Goal: Information Seeking & Learning: Learn about a topic

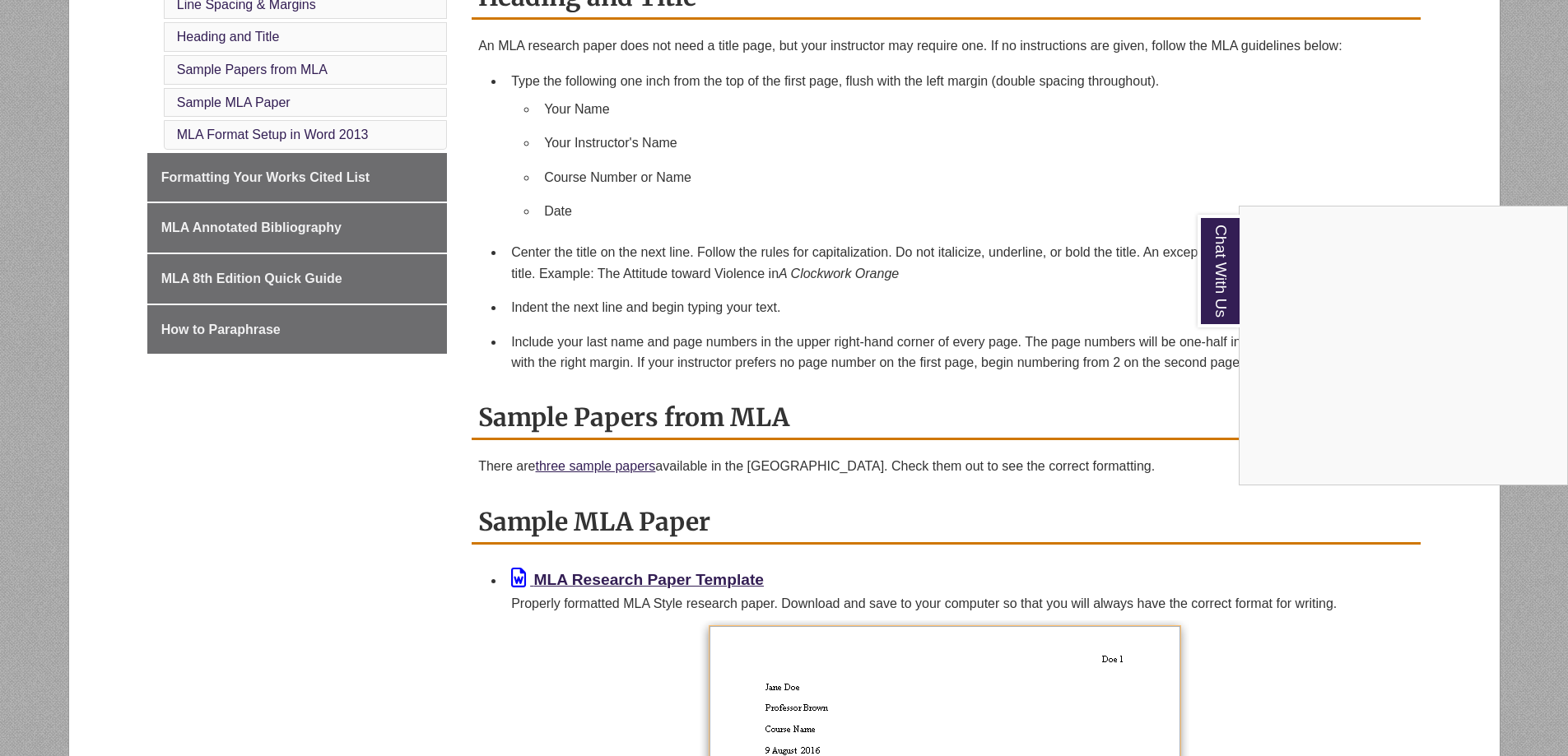
scroll to position [822, 0]
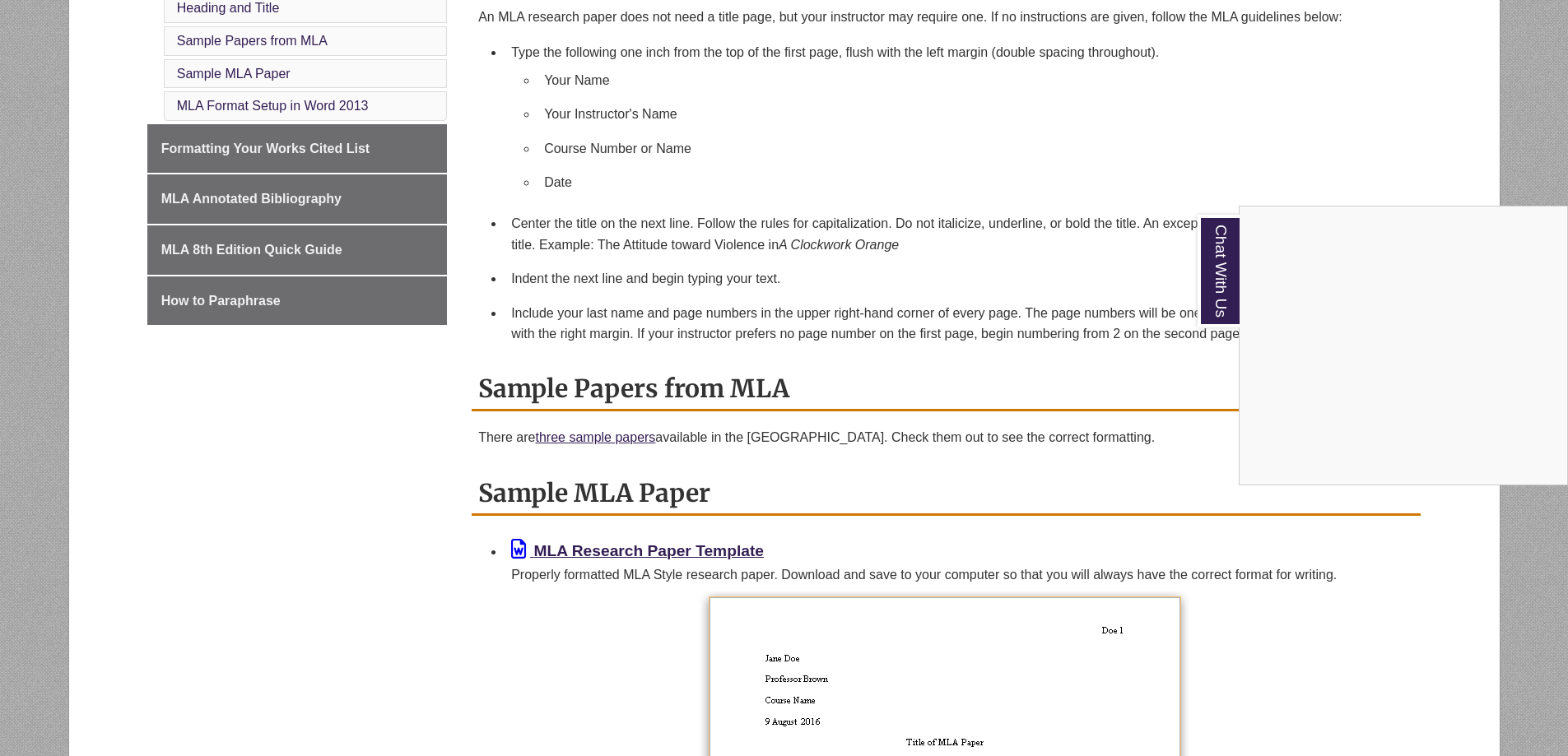
click at [513, 632] on div "Chat With Us" at bounding box center [784, 378] width 1568 height 756
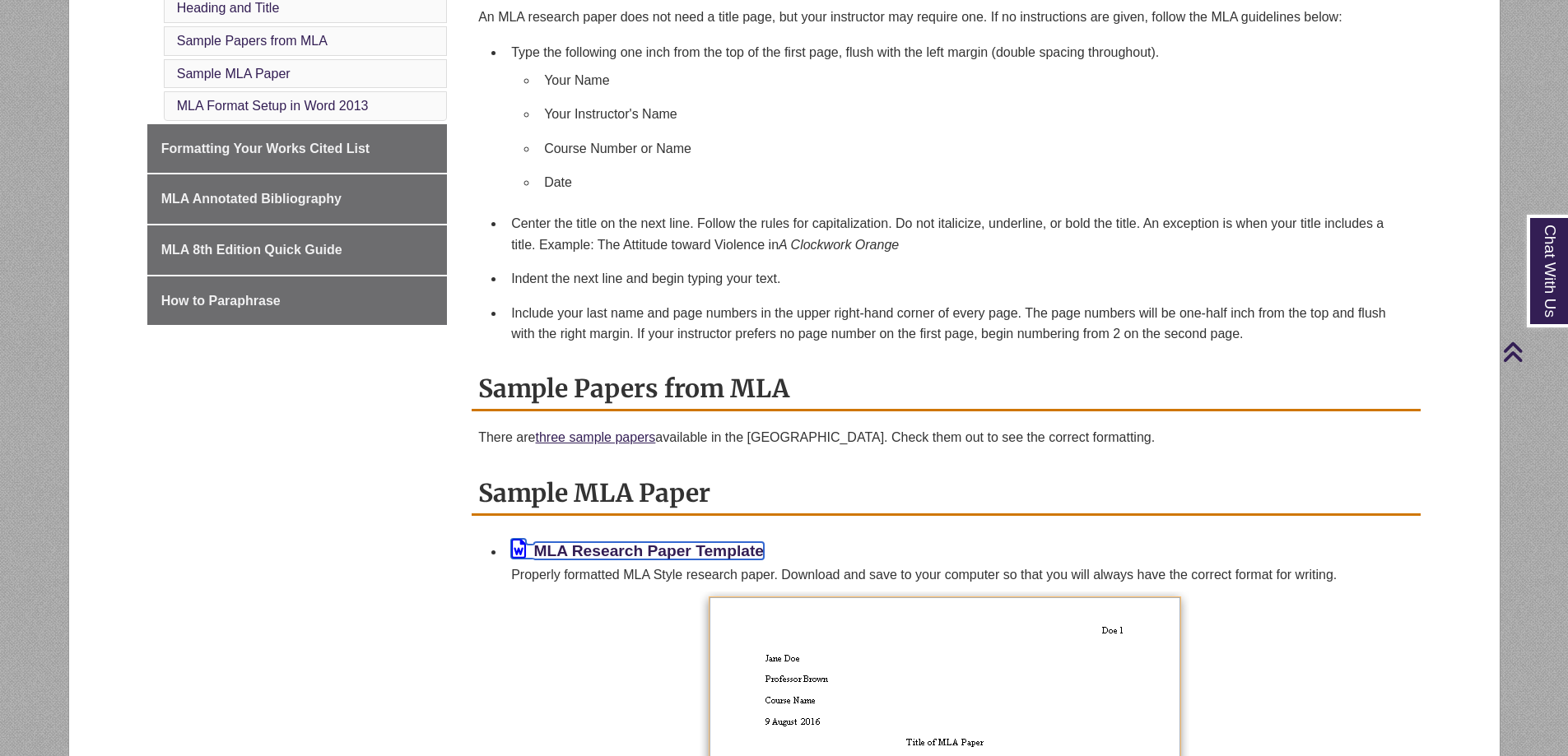
click at [517, 548] on icon at bounding box center [518, 549] width 15 height 19
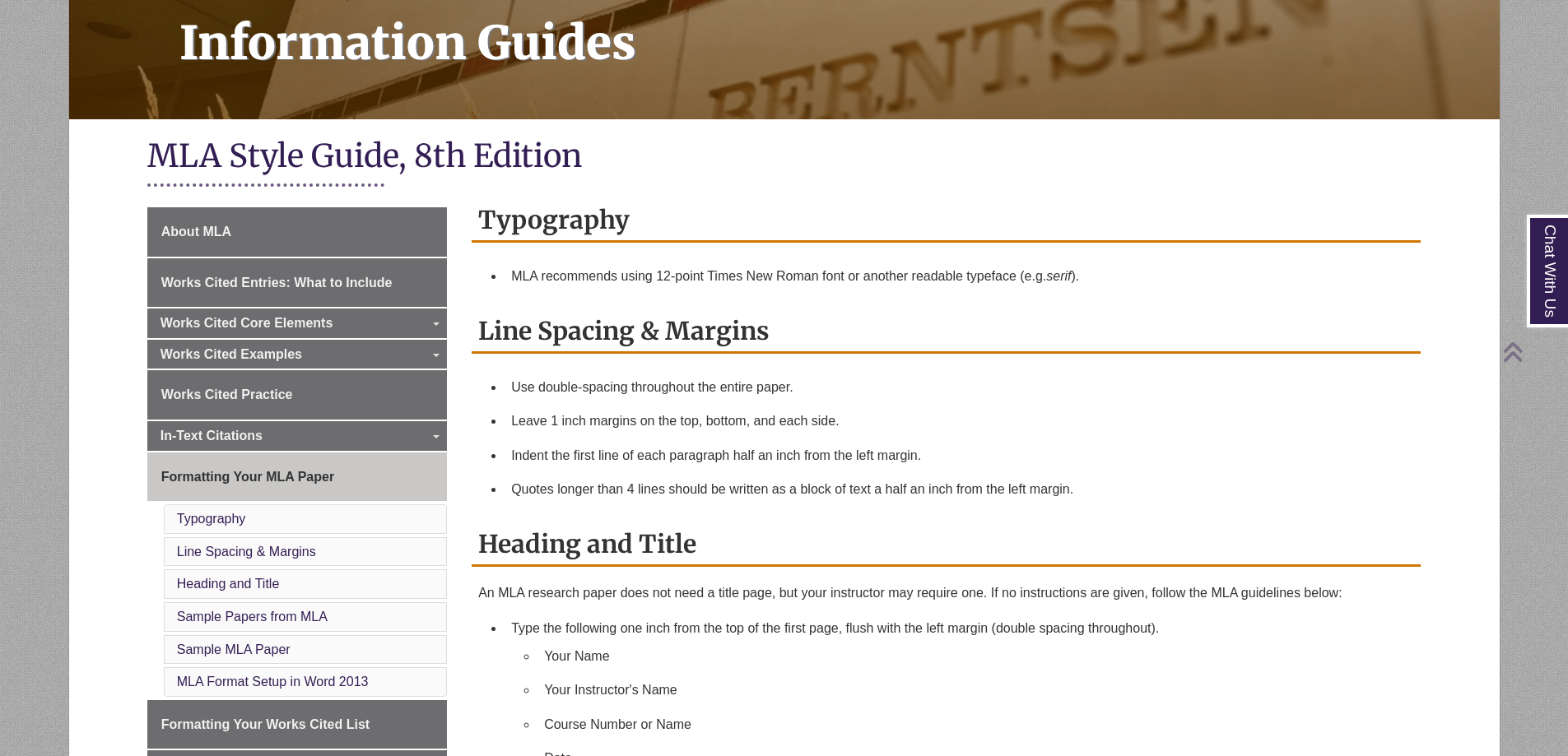
scroll to position [329, 0]
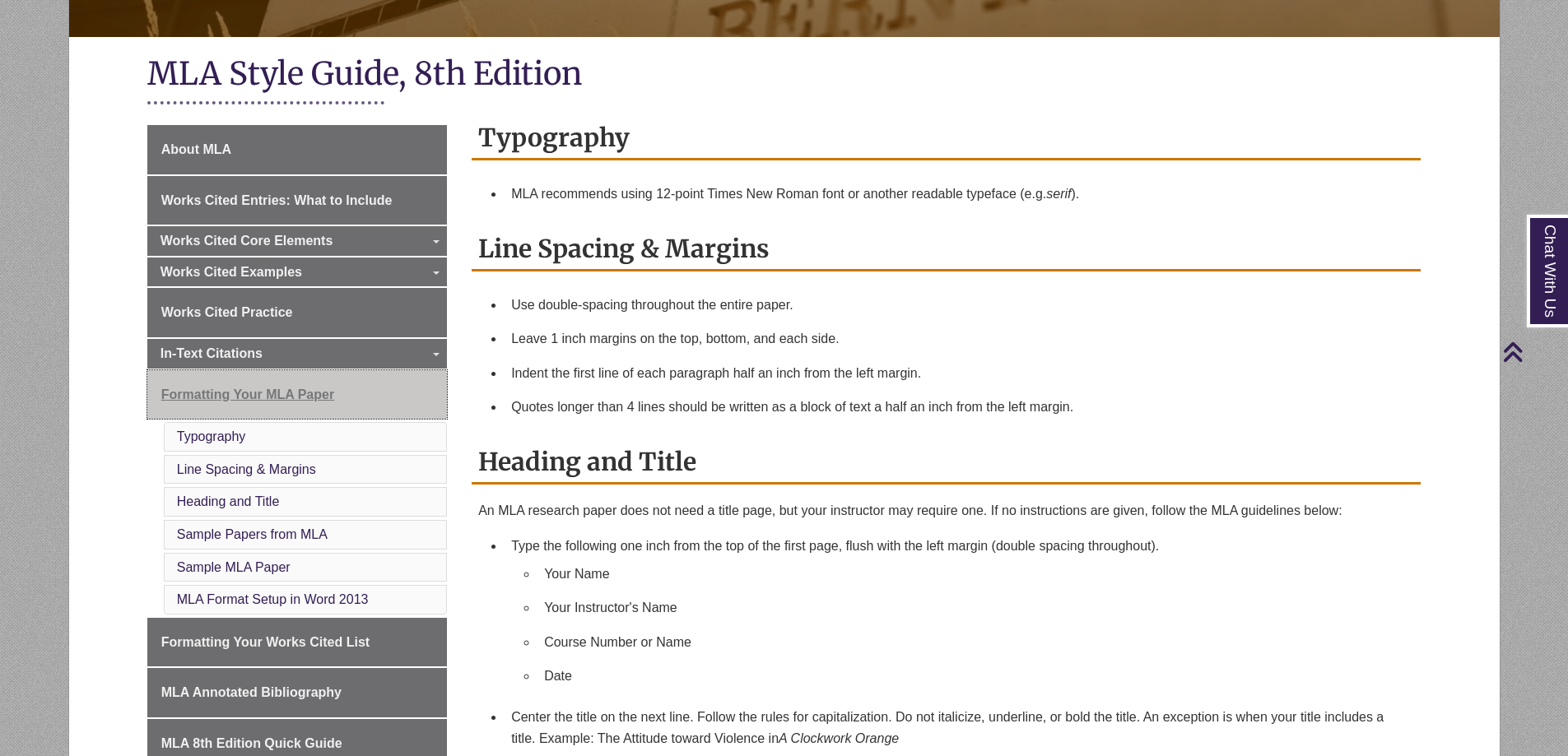
click at [286, 395] on span "Formatting Your MLA Paper" at bounding box center [247, 394] width 172 height 14
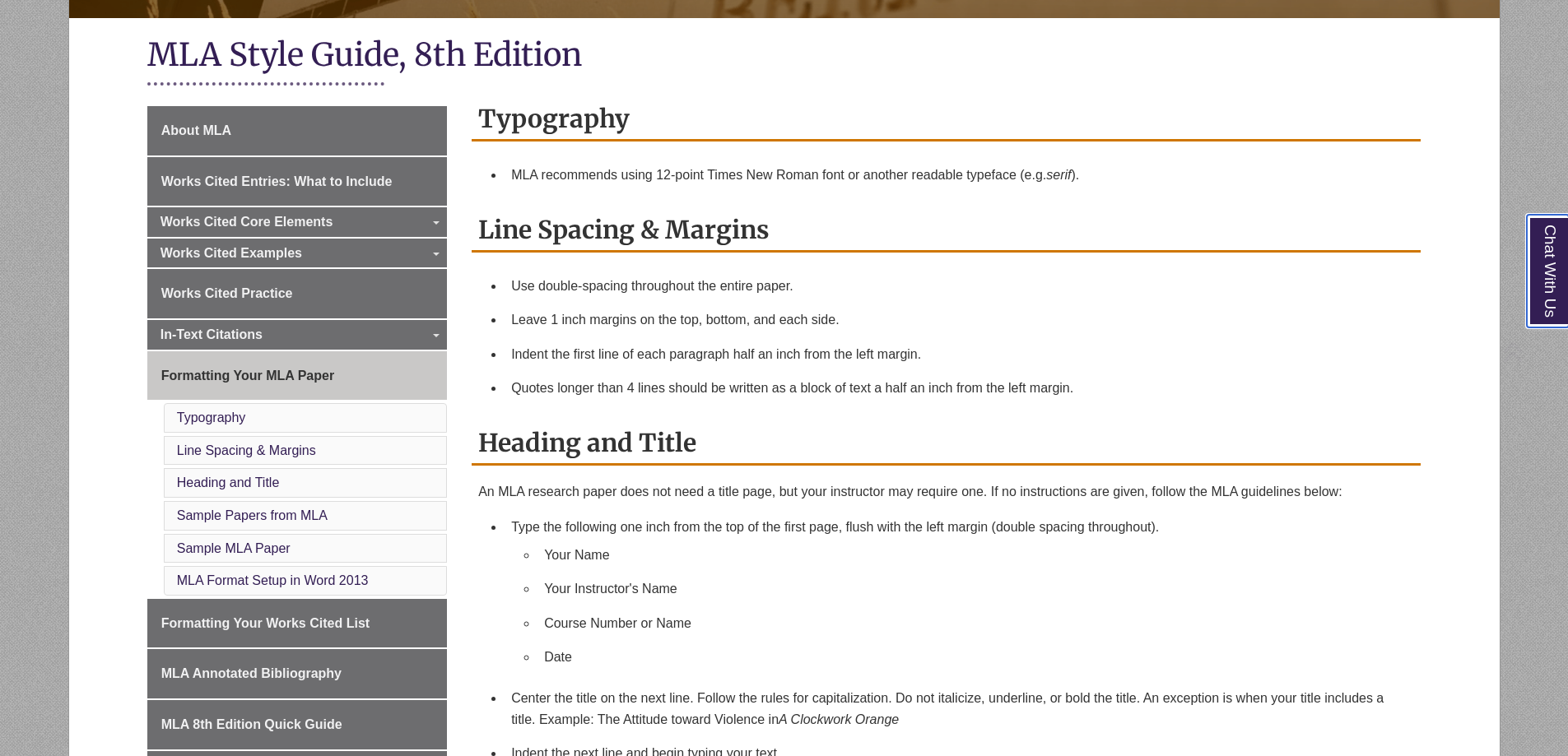
scroll to position [411, 0]
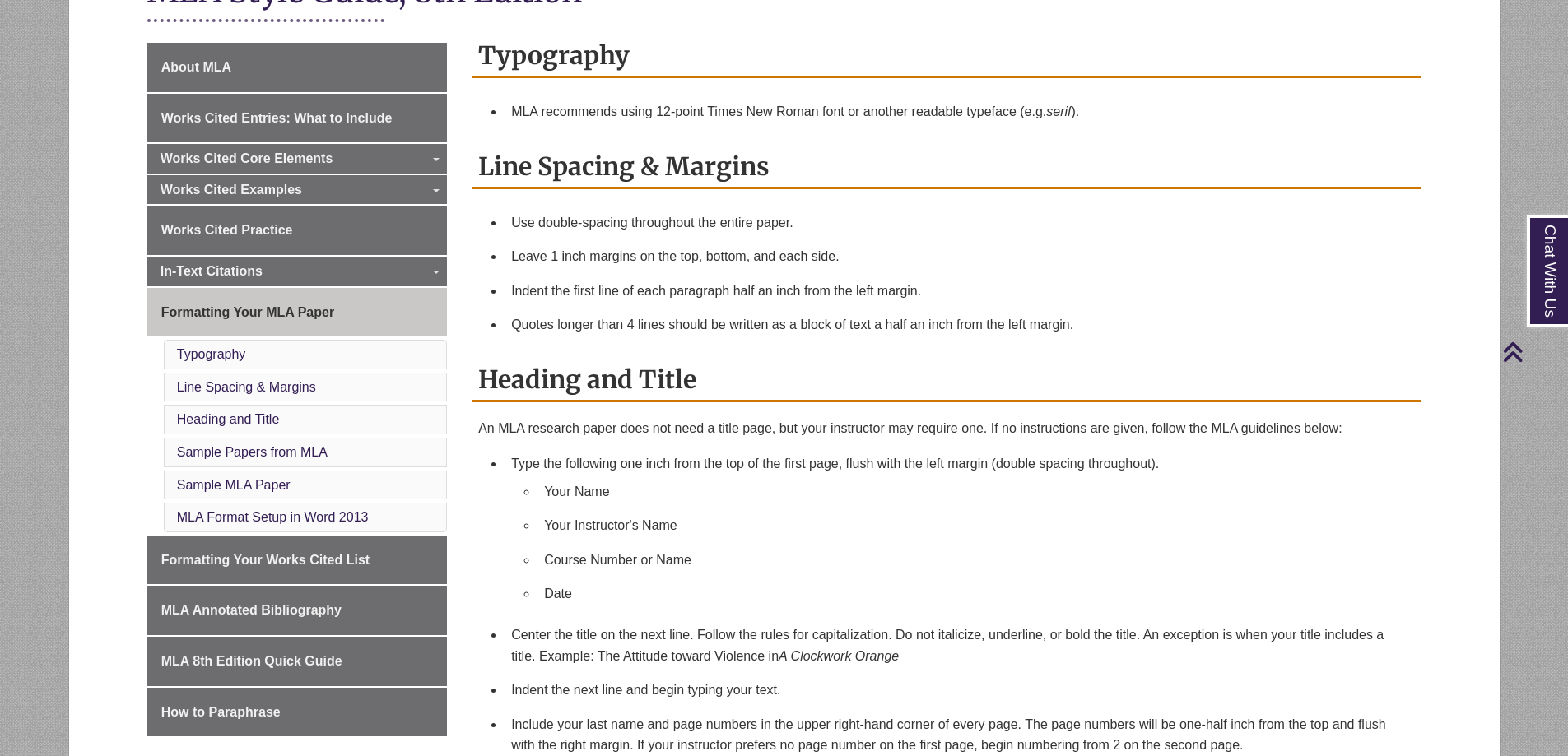
click at [478, 59] on h2 "Typography" at bounding box center [945, 55] width 949 height 43
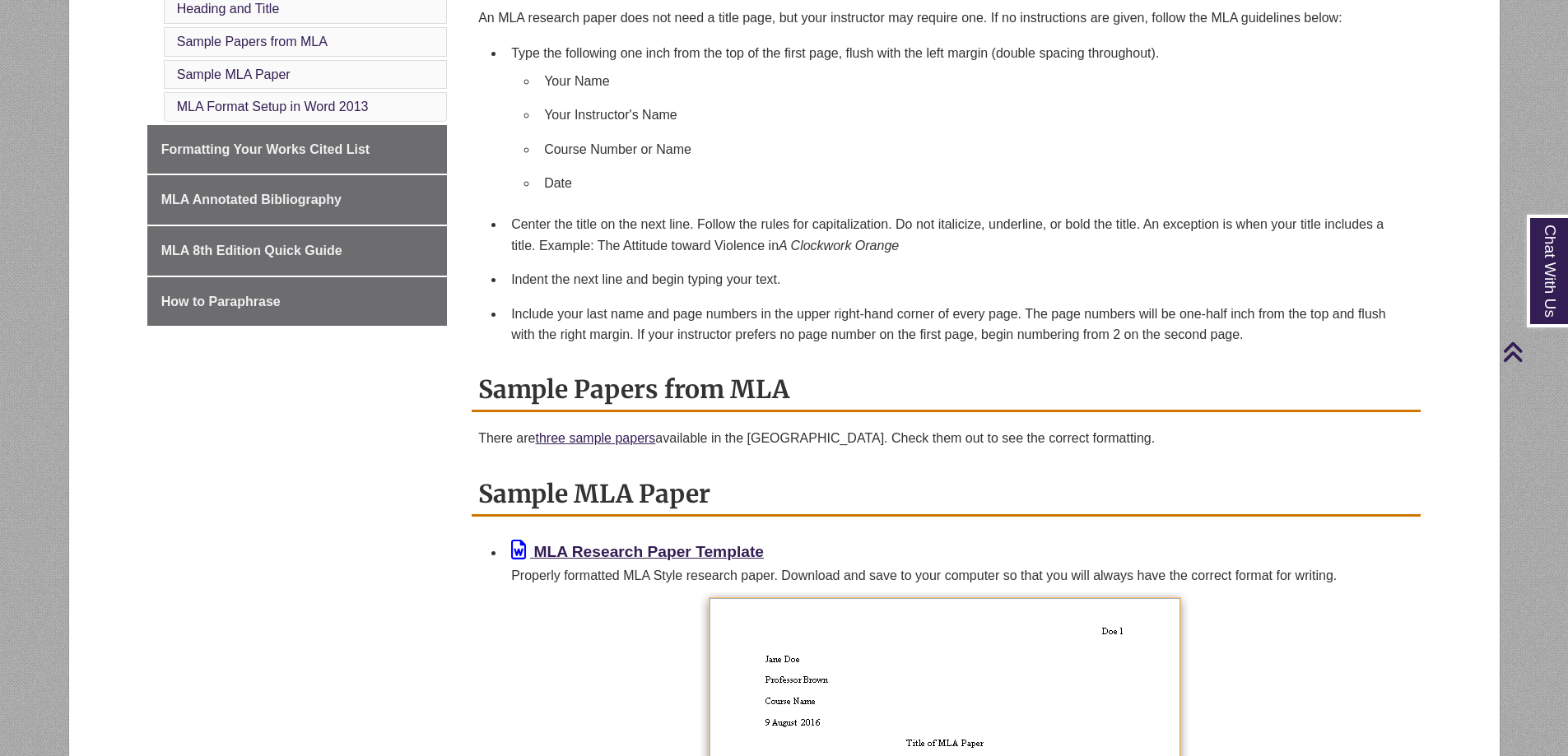
scroll to position [822, 0]
drag, startPoint x: 479, startPoint y: 55, endPoint x: 1285, endPoint y: 333, distance: 852.6
click at [1290, 338] on div "Typography MLA recommends using 12-point Times New Roman font or another readab…" at bounding box center [945, 604] width 949 height 1963
copy div "Typography MLA recommends using 12-point Times New Roman font or another readab…"
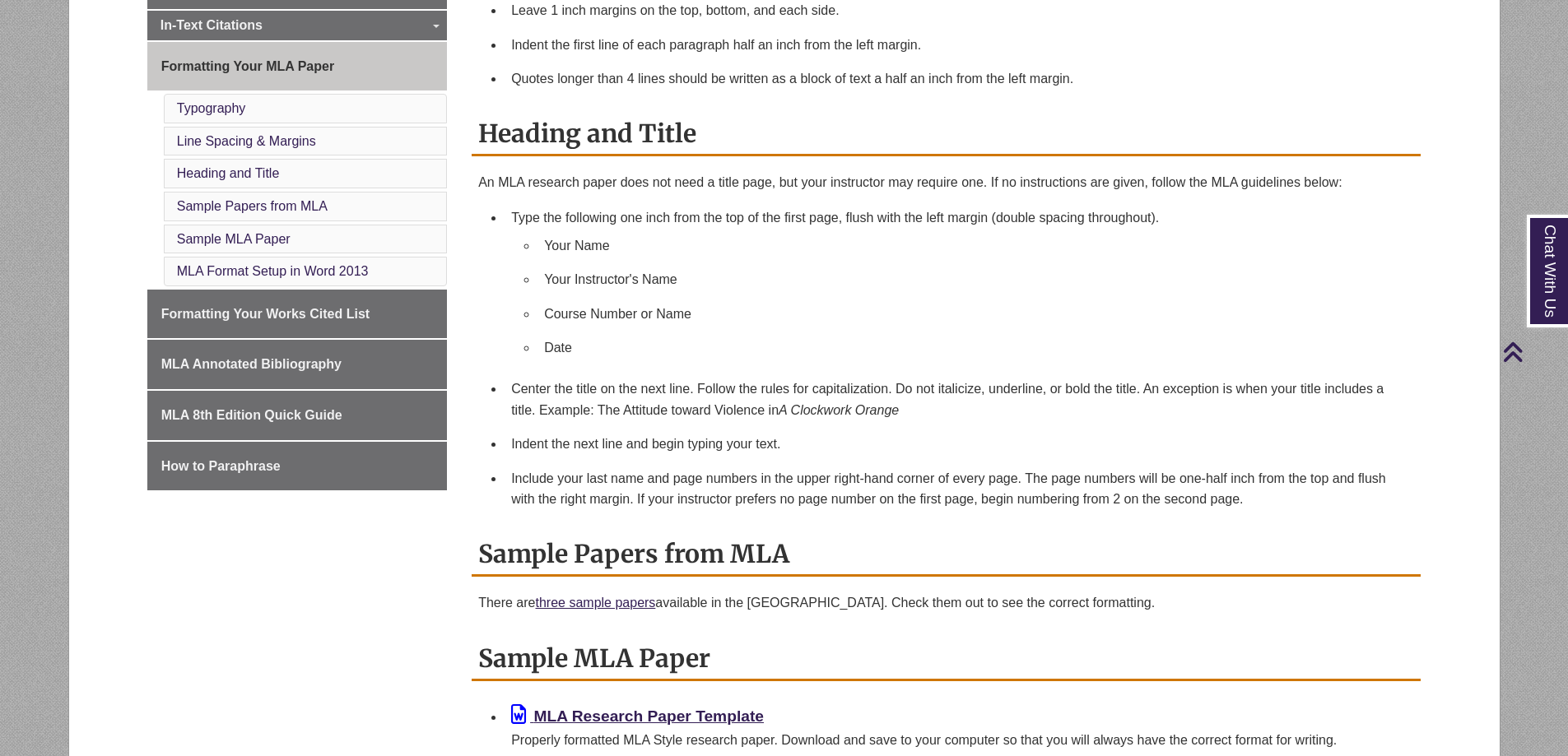
scroll to position [576, 0]
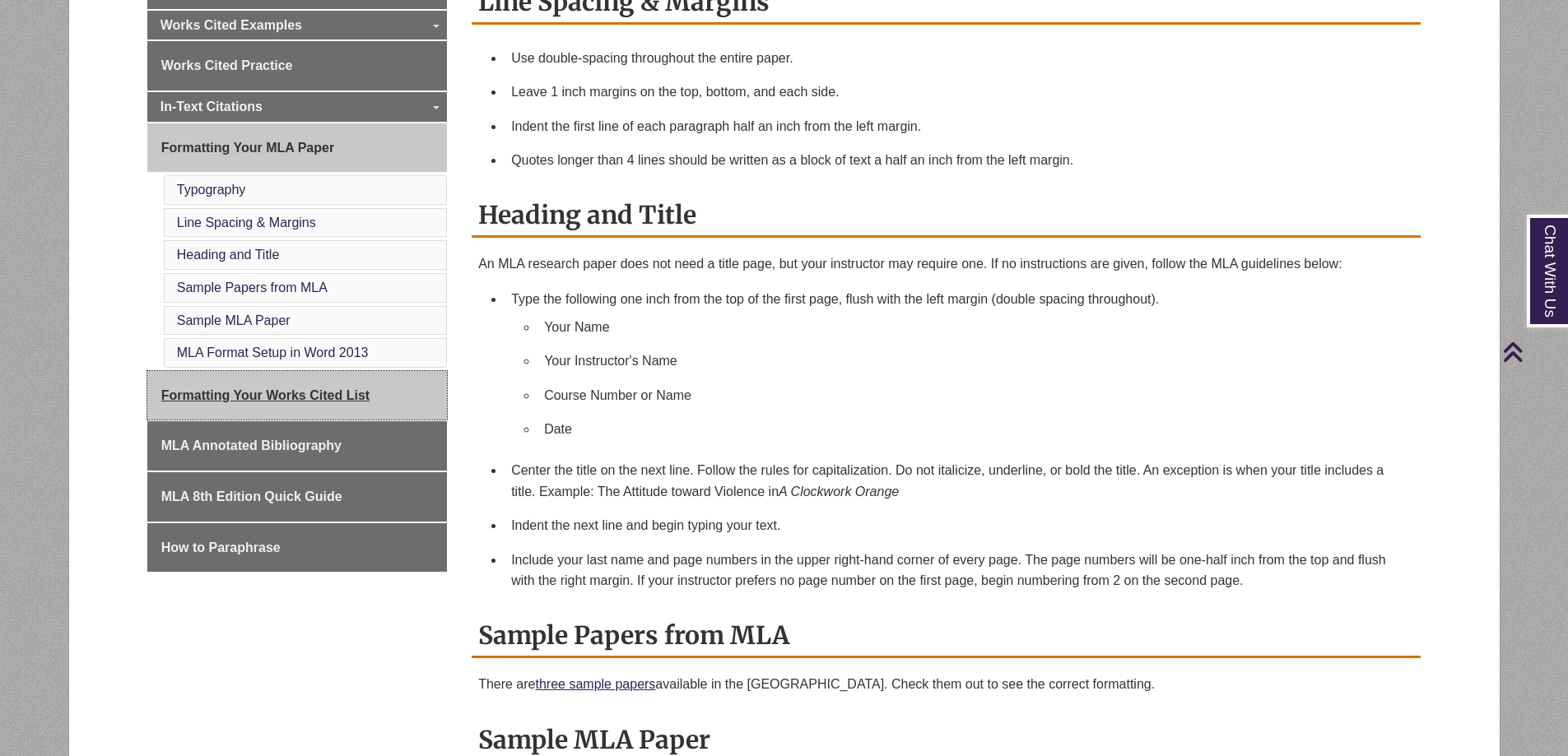
click at [275, 392] on span "Formatting Your Works Cited List" at bounding box center [266, 395] width 208 height 14
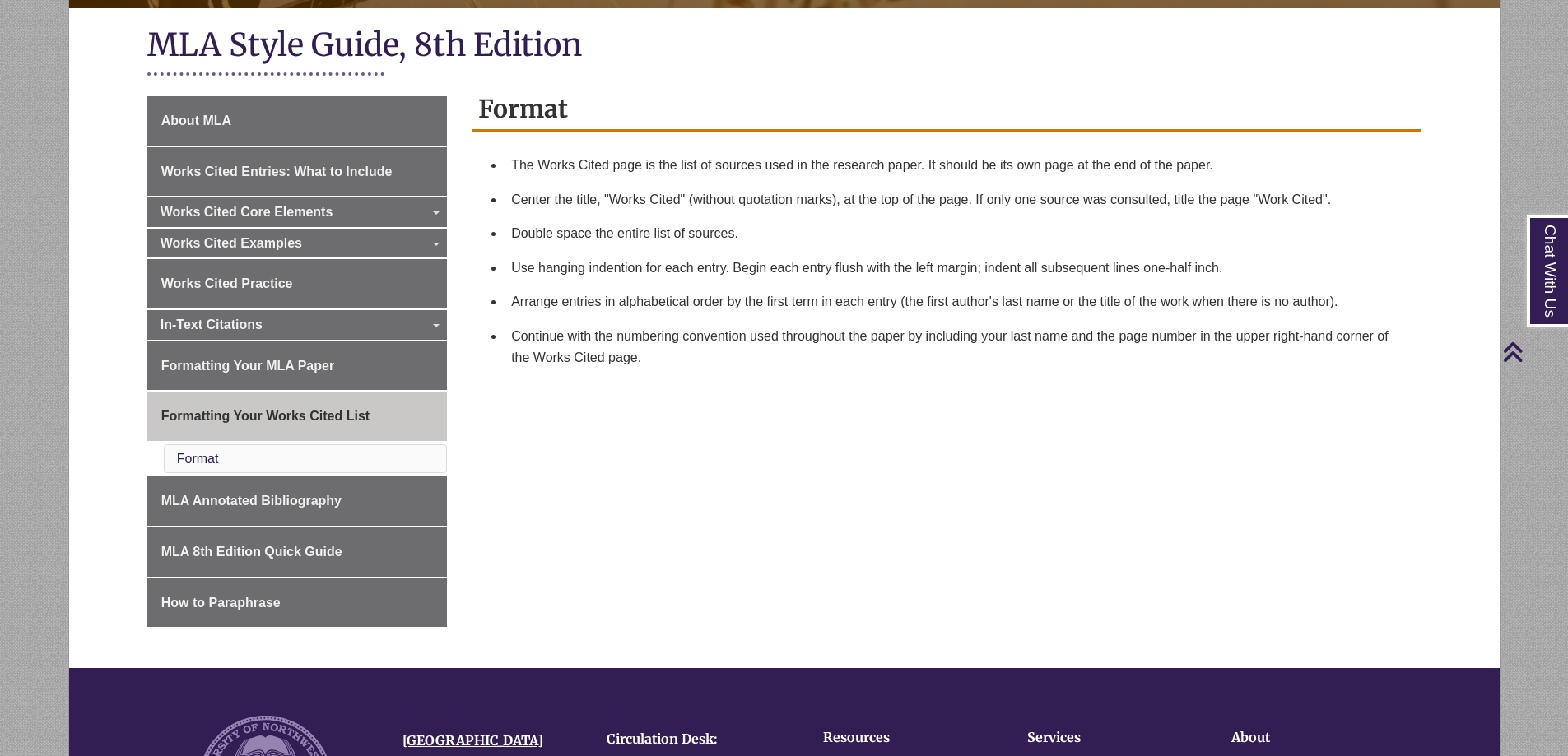
scroll to position [329, 0]
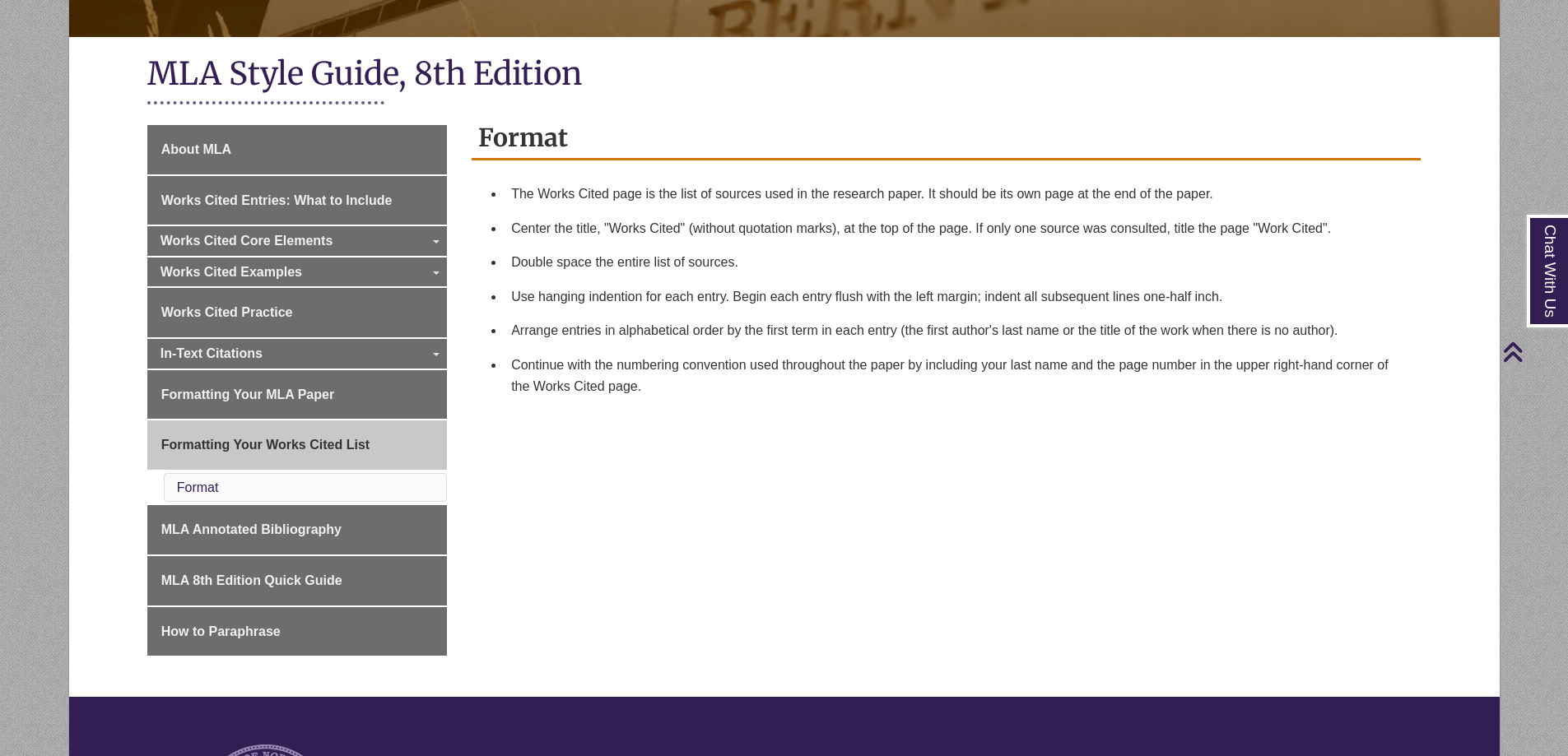
click at [483, 151] on h2 "Format" at bounding box center [945, 138] width 949 height 43
drag, startPoint x: 480, startPoint y: 141, endPoint x: 655, endPoint y: 394, distance: 307.6
click at [655, 394] on div "Format The Works Cited page is the list of sources used in the research paper. …" at bounding box center [945, 260] width 949 height 287
copy div "Format The Works Cited page is the list of sources used in the research paper. …"
click at [250, 443] on span "Formatting Your Works Cited List" at bounding box center [266, 444] width 208 height 14
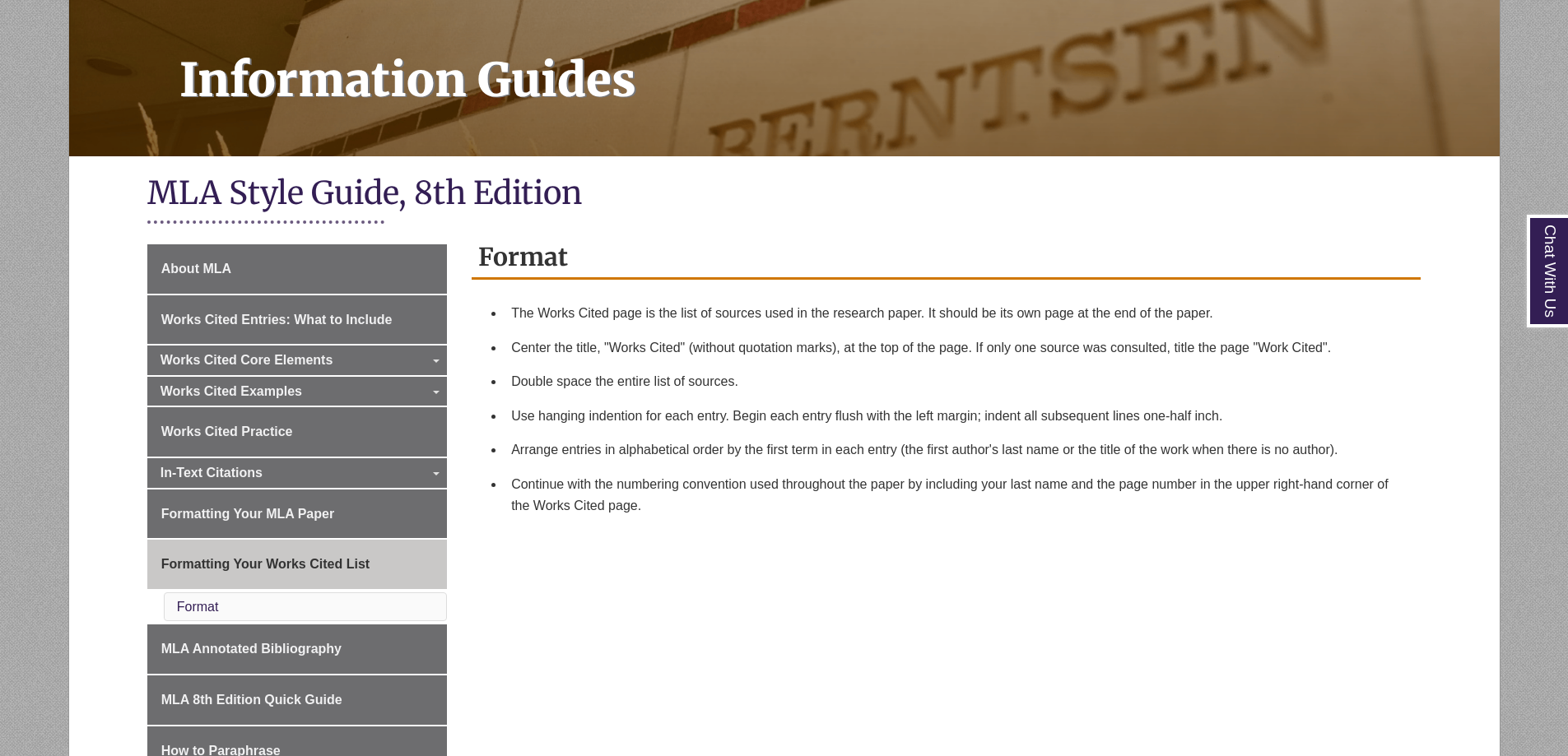
scroll to position [247, 0]
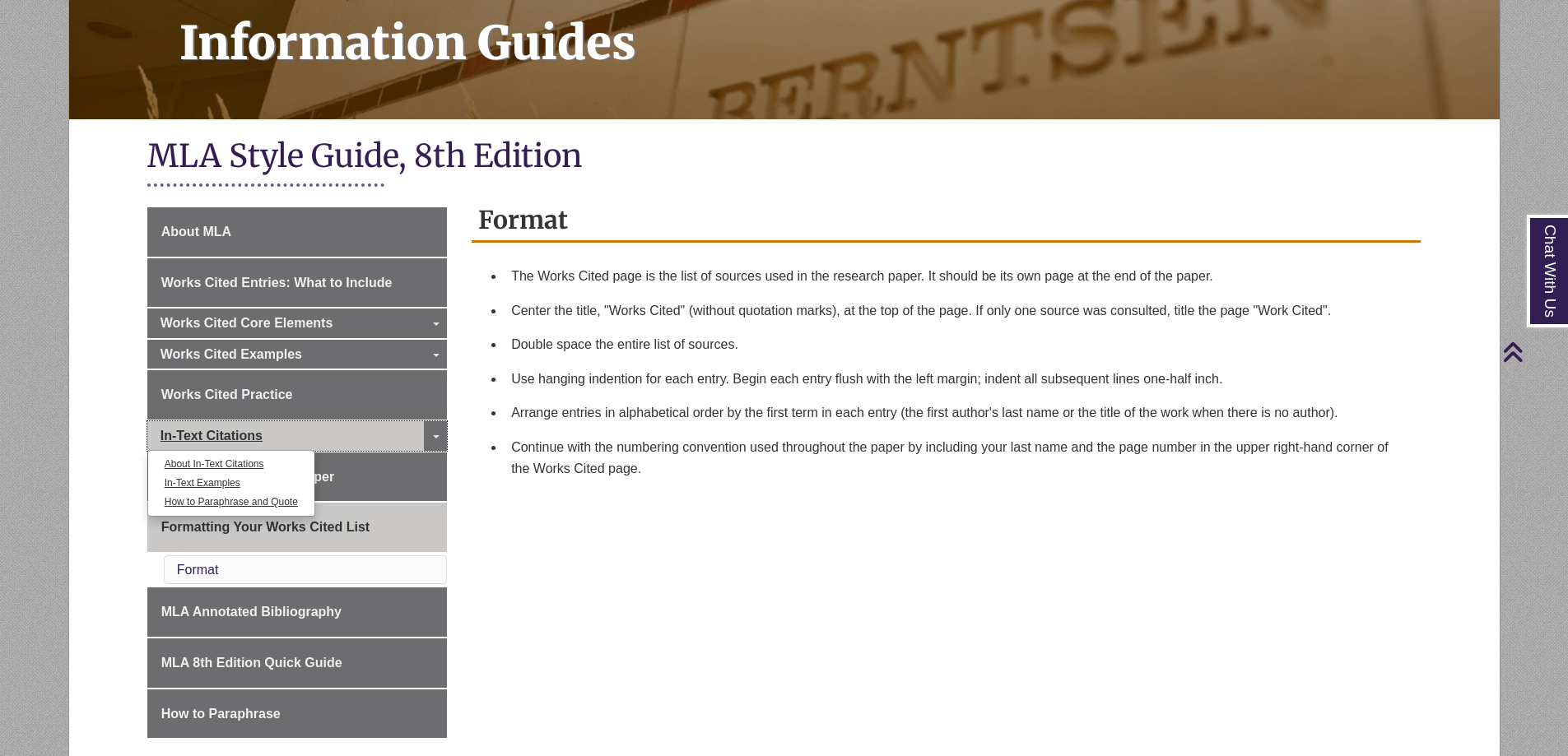
click at [228, 435] on span "In-Text Citations" at bounding box center [211, 435] width 102 height 14
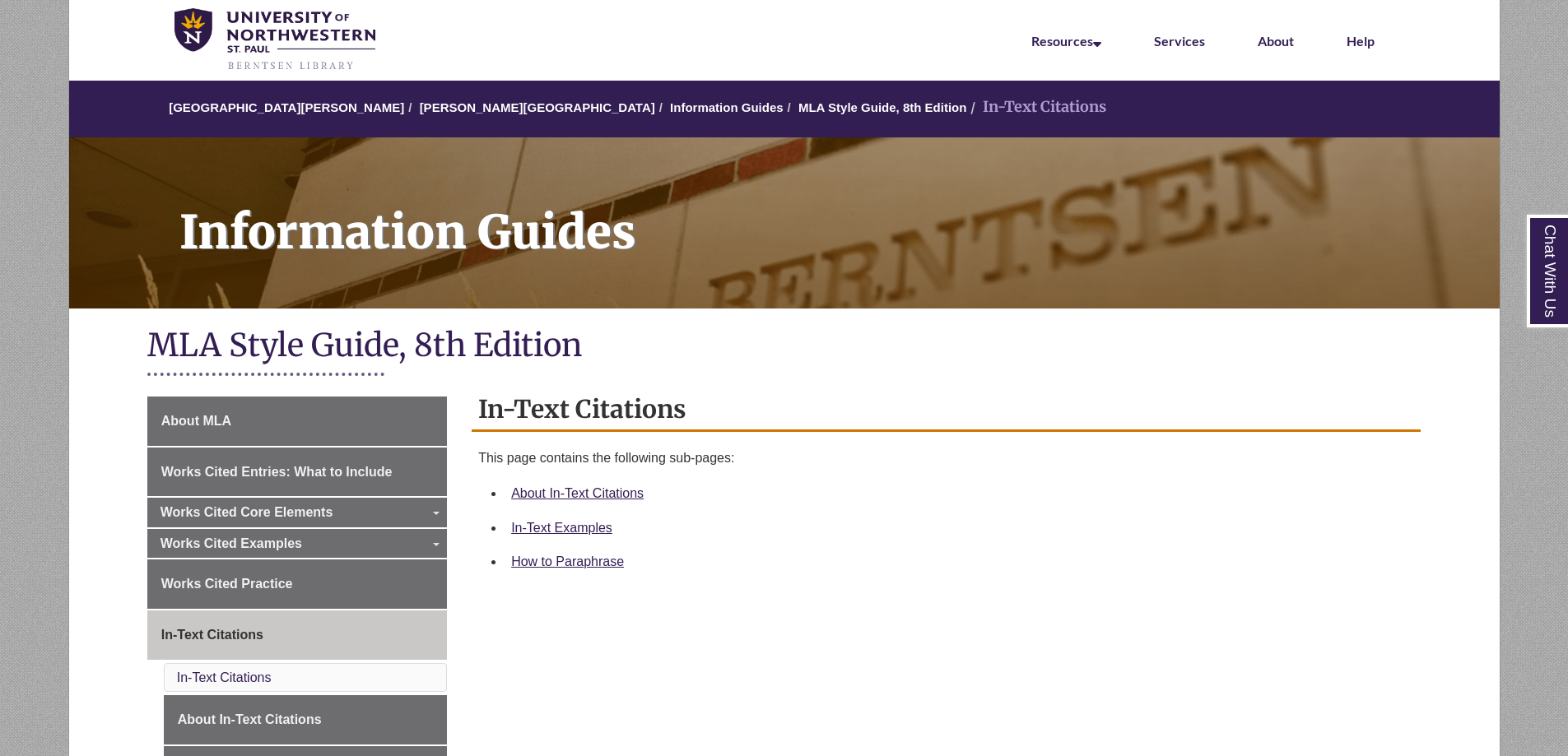
scroll to position [82, 0]
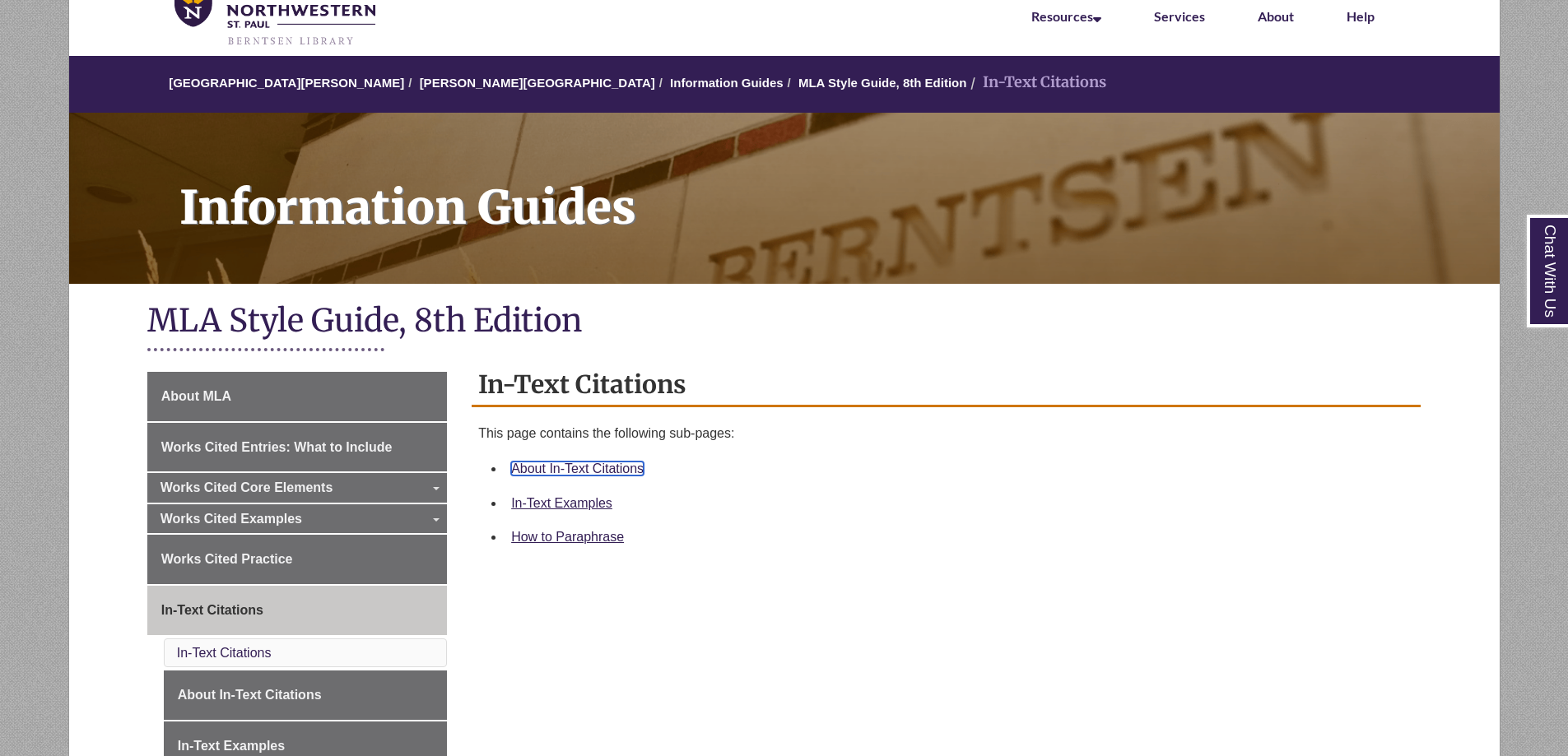
click at [628, 470] on link "About In-Text Citations" at bounding box center [577, 468] width 133 height 14
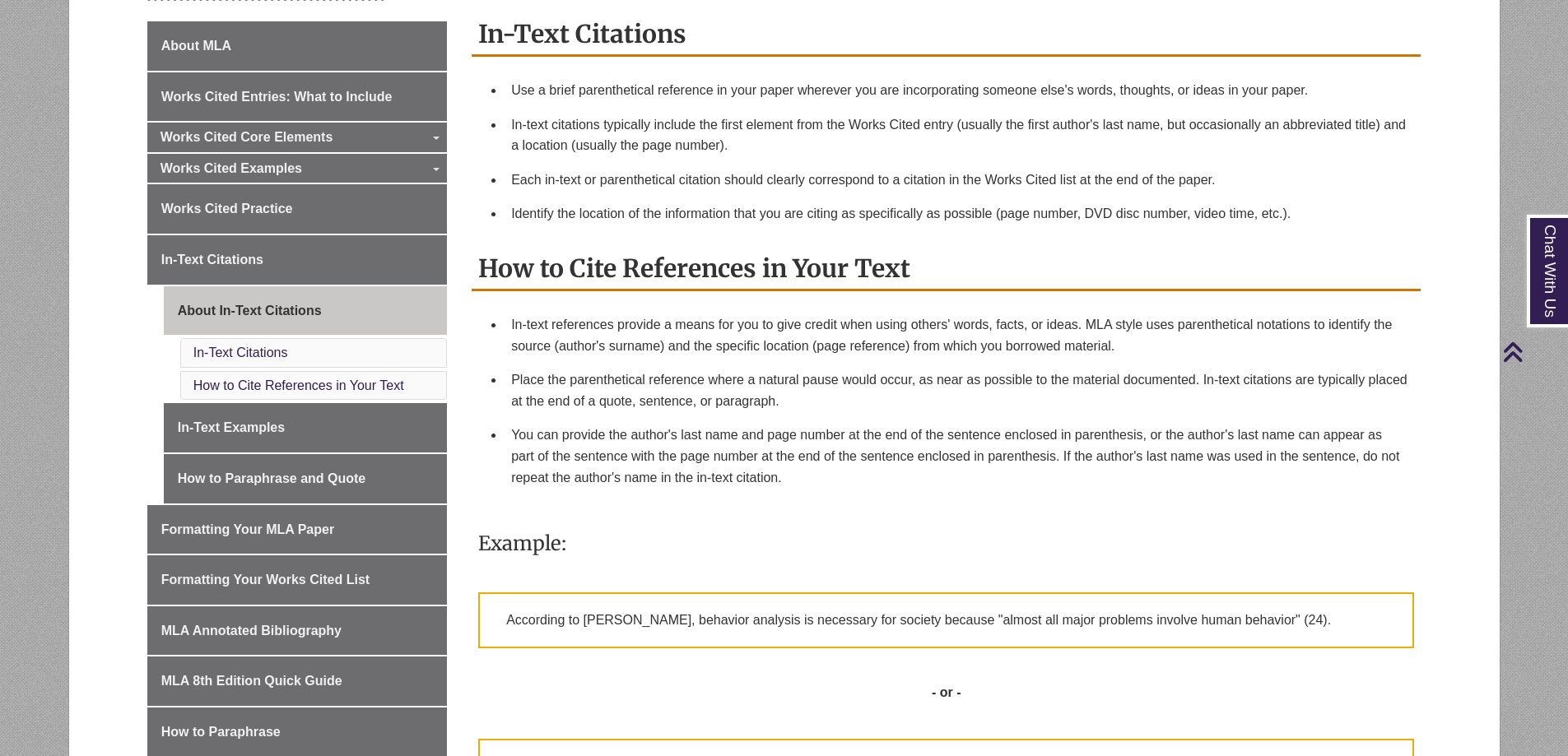
scroll to position [411, 0]
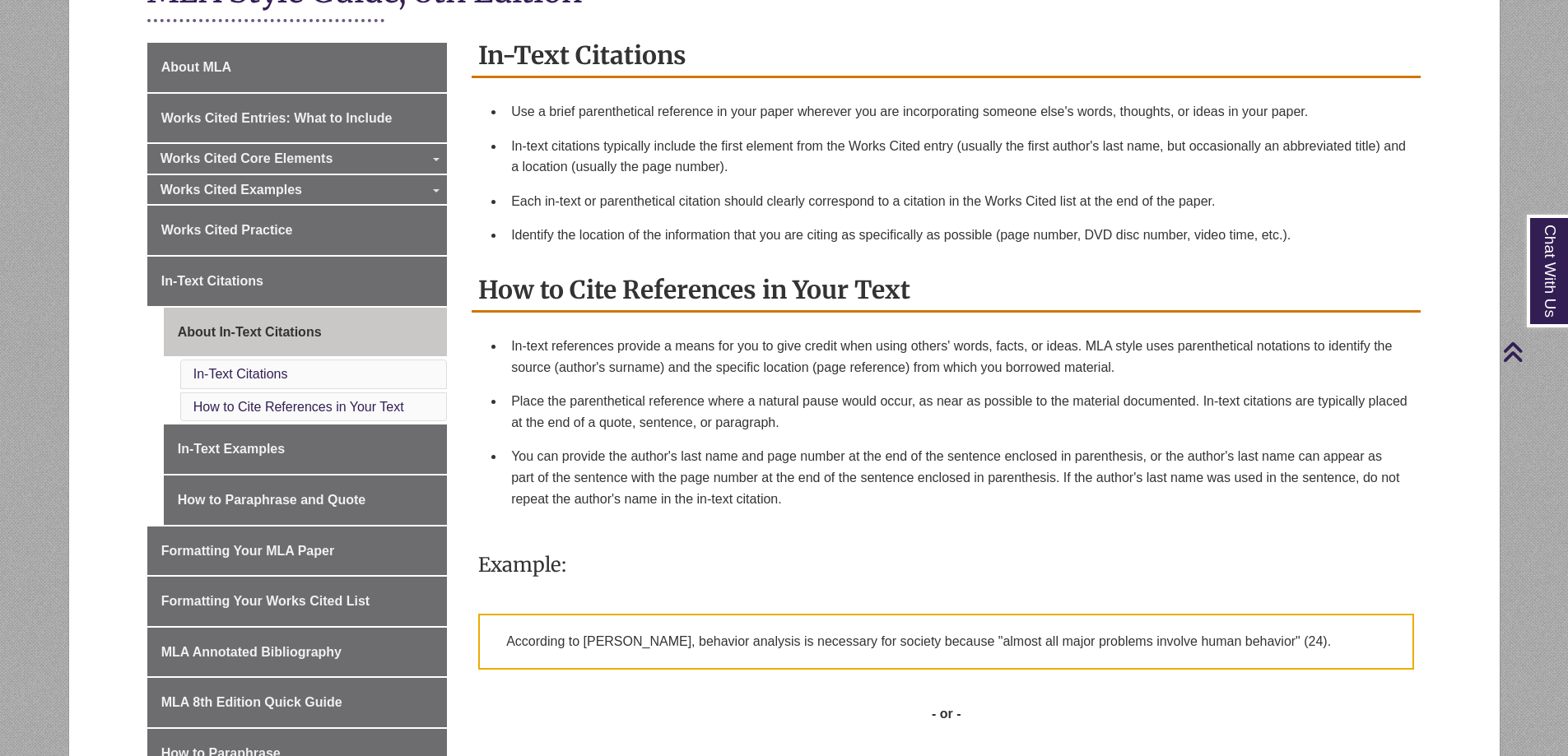
click at [478, 53] on h2 "In-Text Citations" at bounding box center [945, 55] width 949 height 43
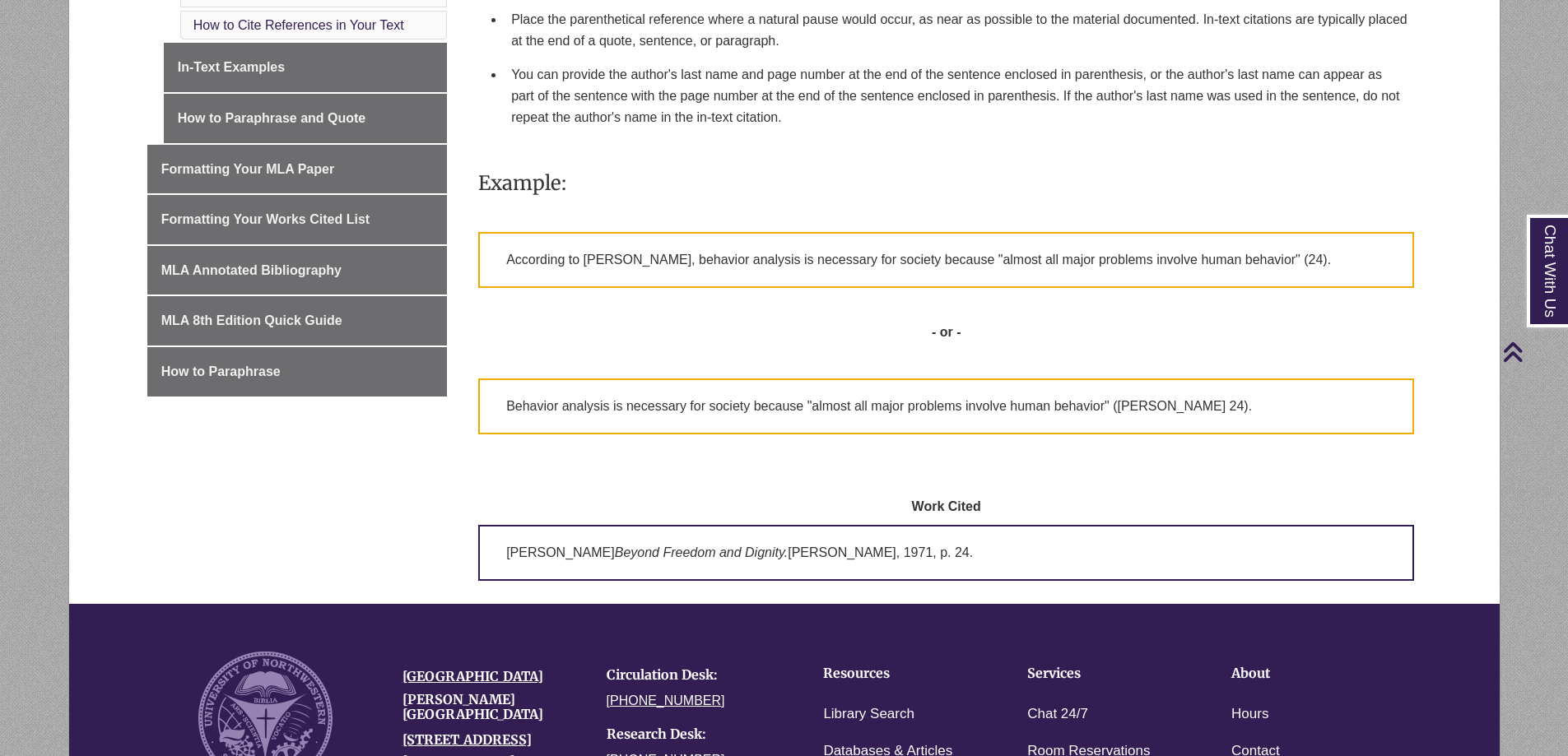
scroll to position [822, 0]
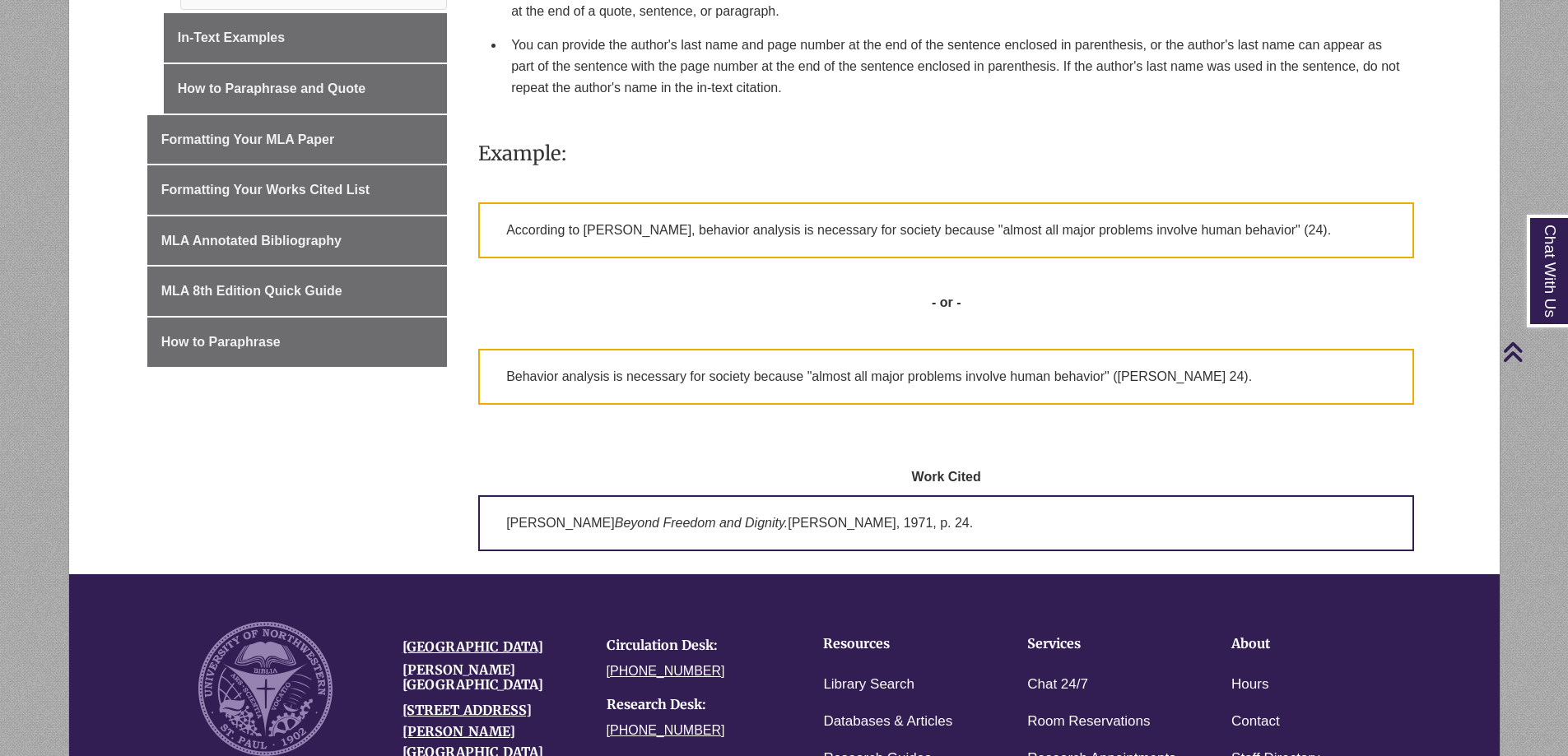
drag, startPoint x: 481, startPoint y: 53, endPoint x: 1038, endPoint y: 532, distance: 734.6
click at [1038, 532] on div "In-Text Citations Use a brief parenthetical reference in your paper wherever yo…" at bounding box center [945, 99] width 949 height 951
copy div "In-Text Citations Use a brief parenthetical reference in your paper wherever yo…"
click at [267, 536] on div "About MLA Works Cited Entries: What to Include Works Cited Core Elements Toggle…" at bounding box center [784, 102] width 1299 height 943
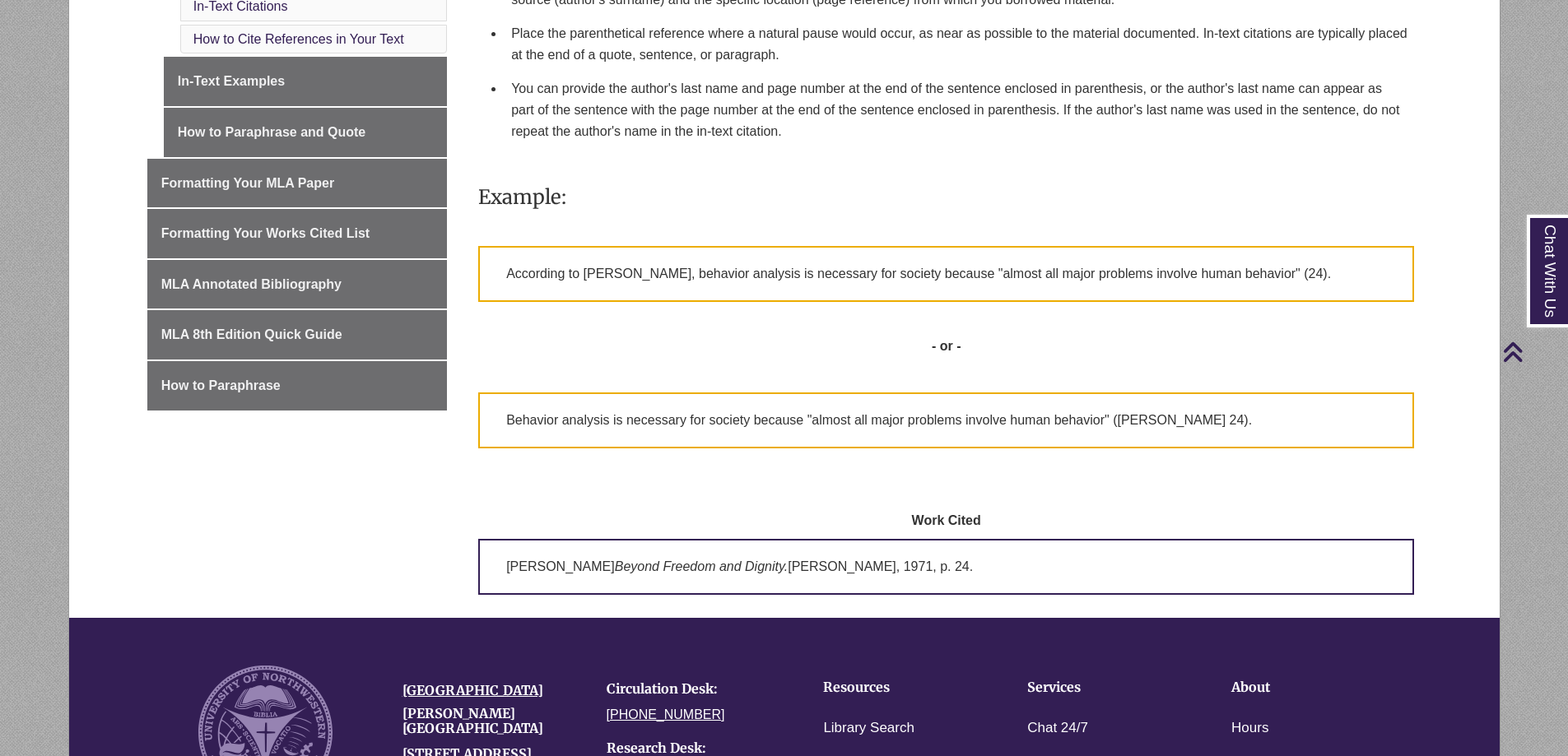
scroll to position [740, 0]
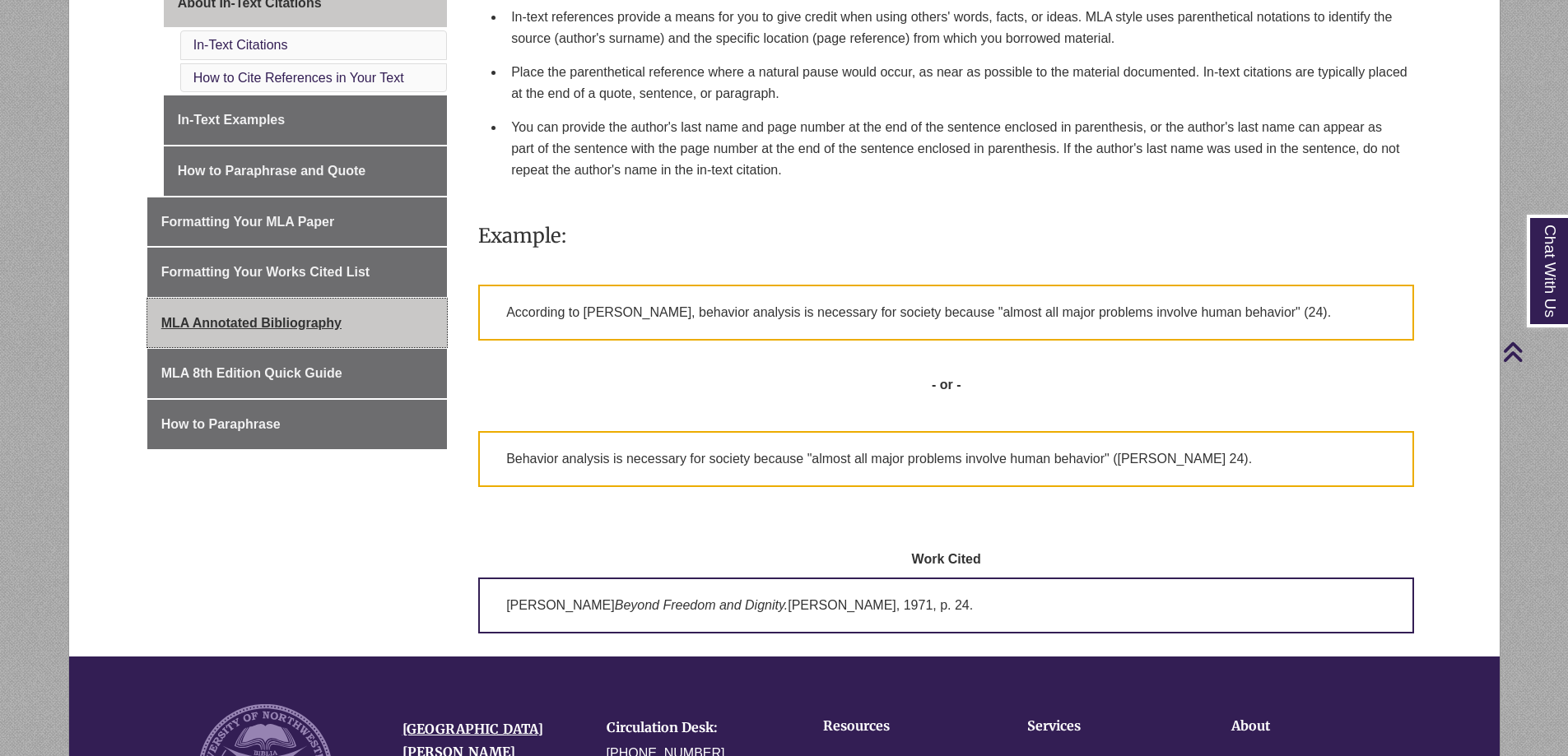
click at [254, 321] on span "MLA Annotated Bibliography" at bounding box center [251, 323] width 180 height 14
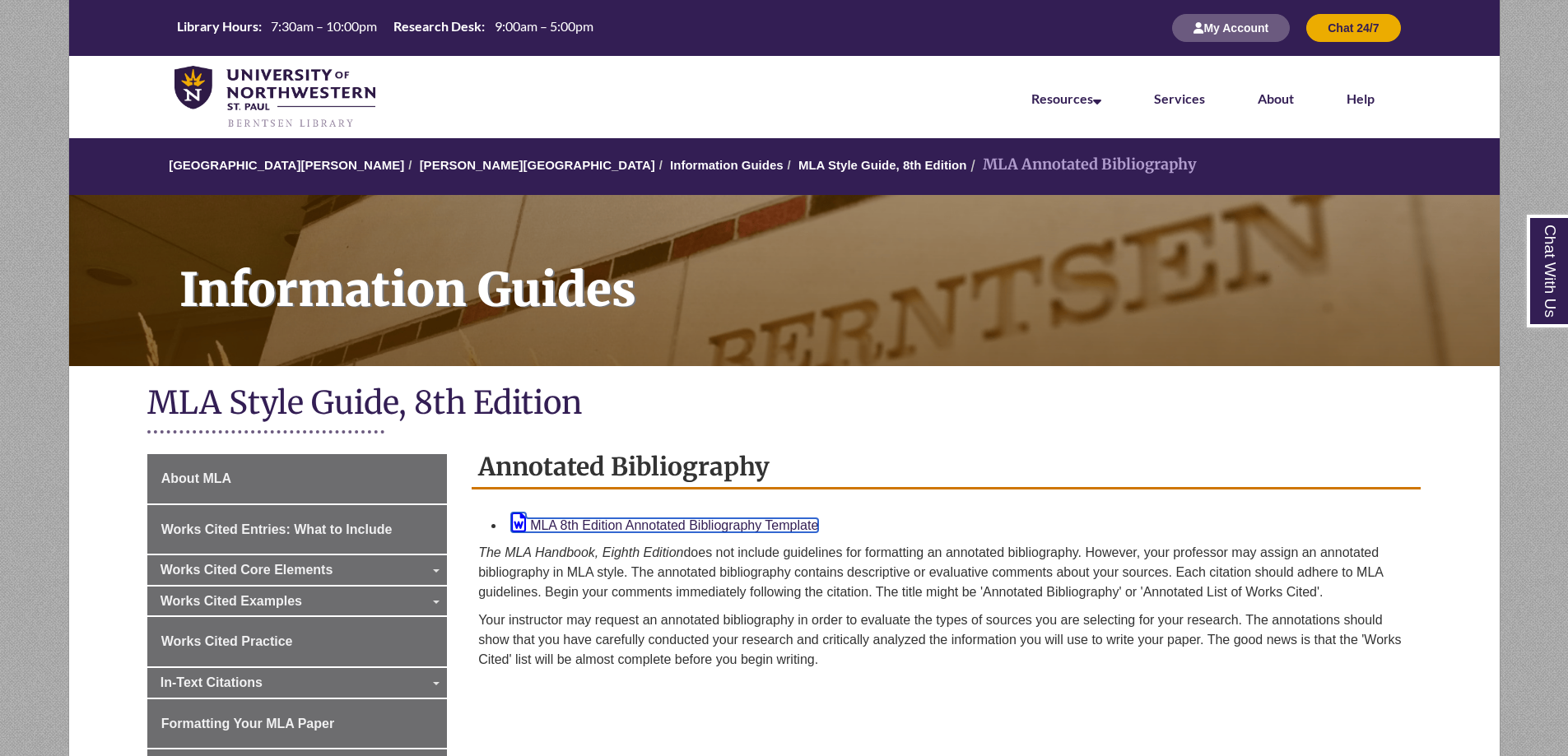
click at [606, 526] on link "MLA 8th Edition Annotated Bibliography Template" at bounding box center [664, 525] width 307 height 14
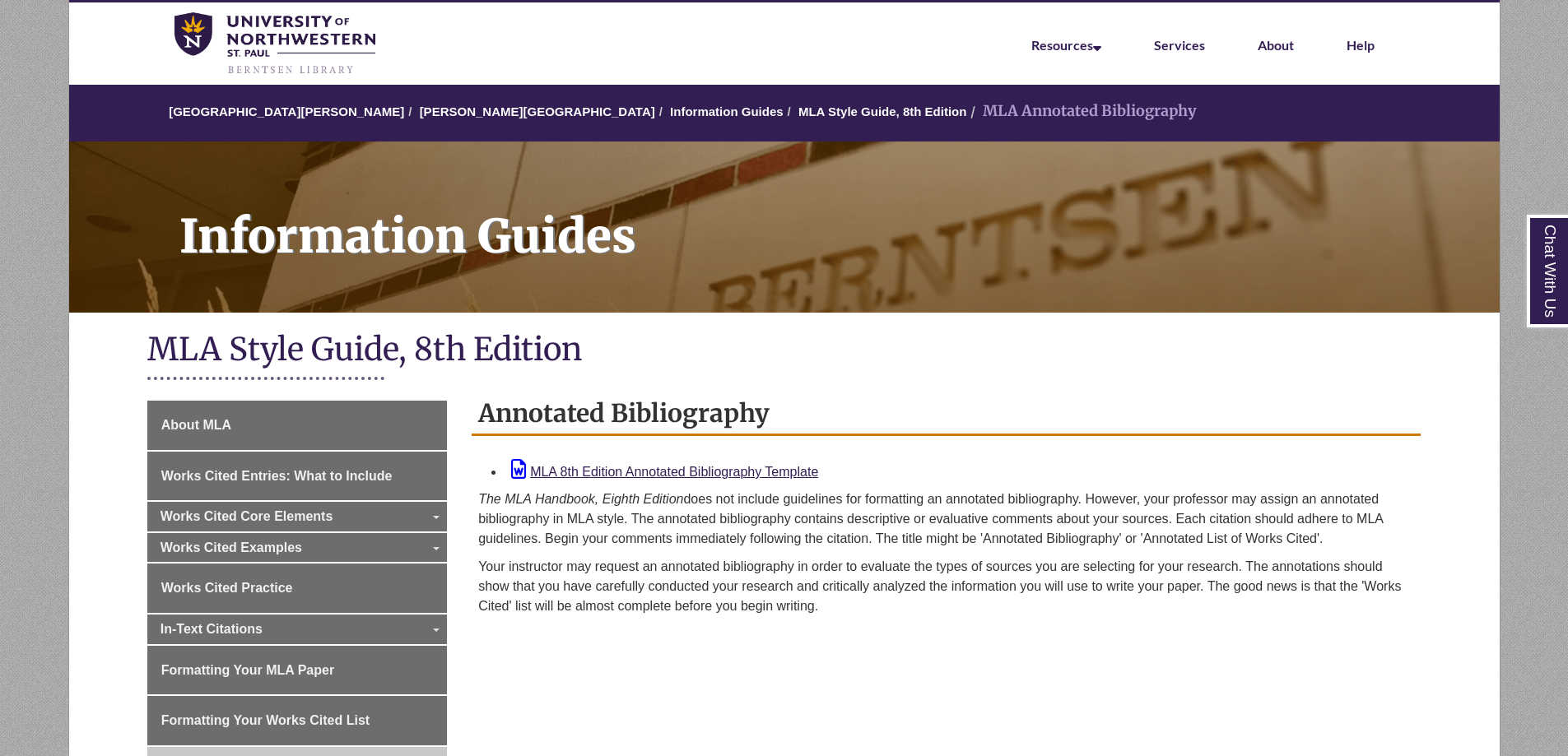
scroll to position [82, 0]
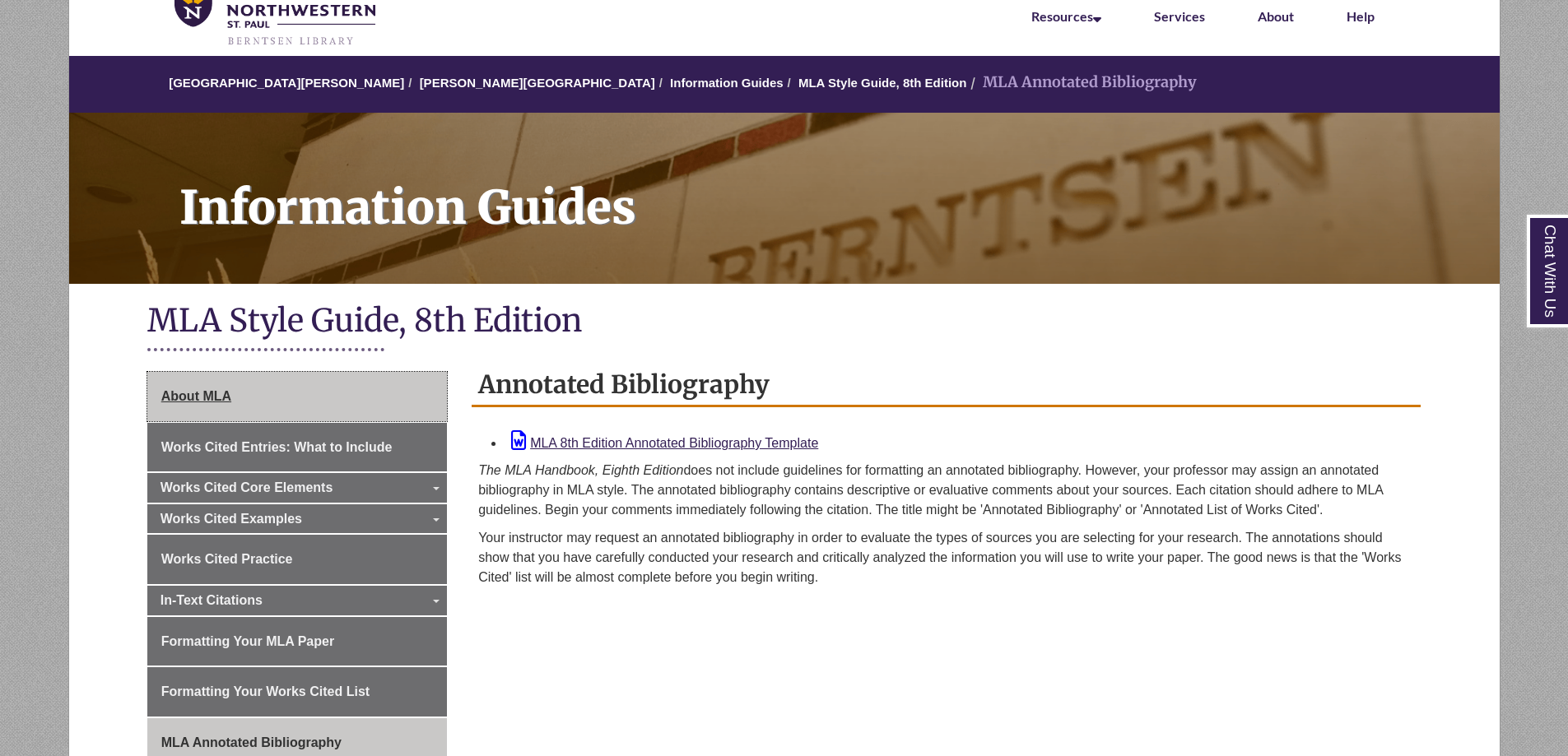
click at [220, 395] on span "About MLA" at bounding box center [196, 396] width 70 height 14
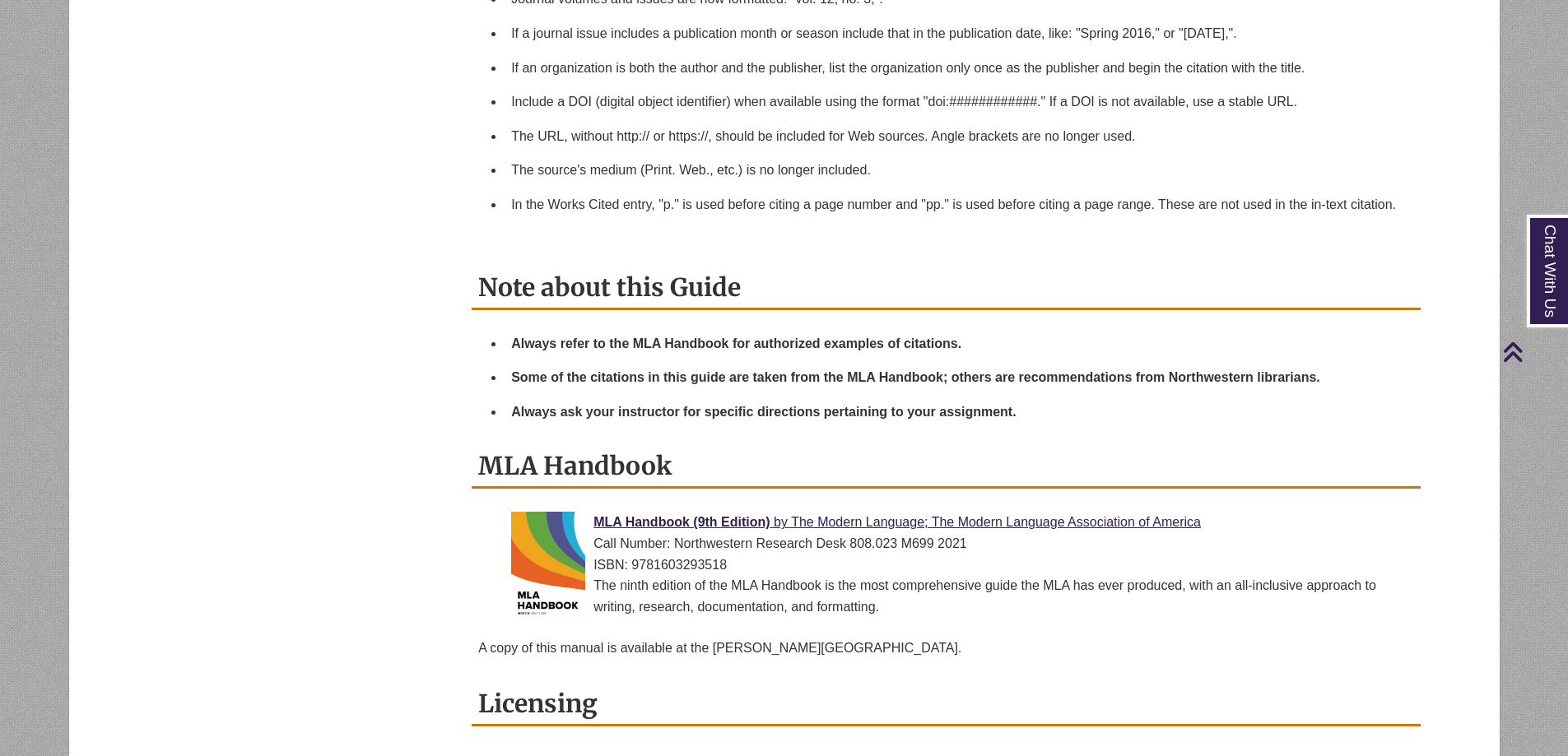
scroll to position [1481, 0]
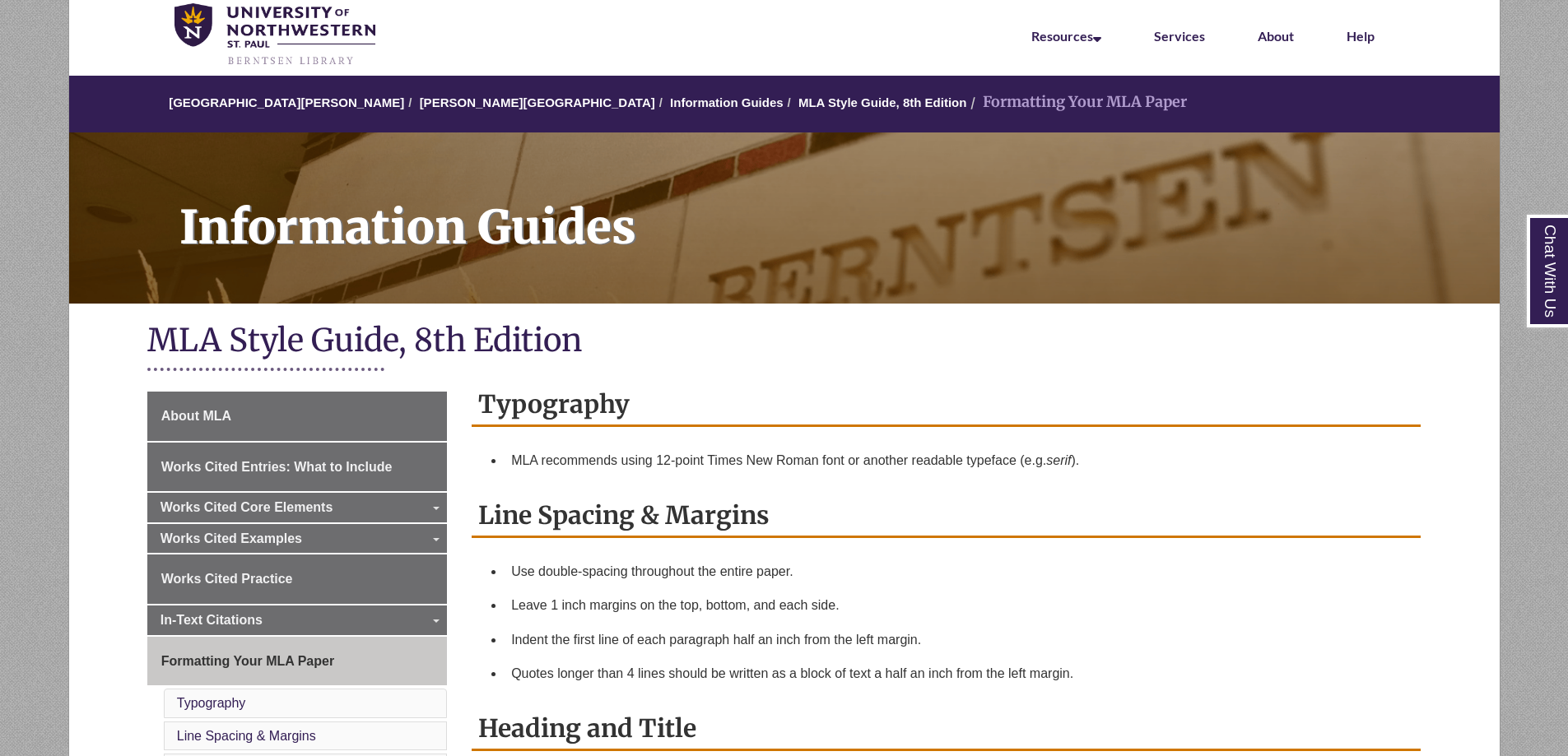
scroll to position [247, 0]
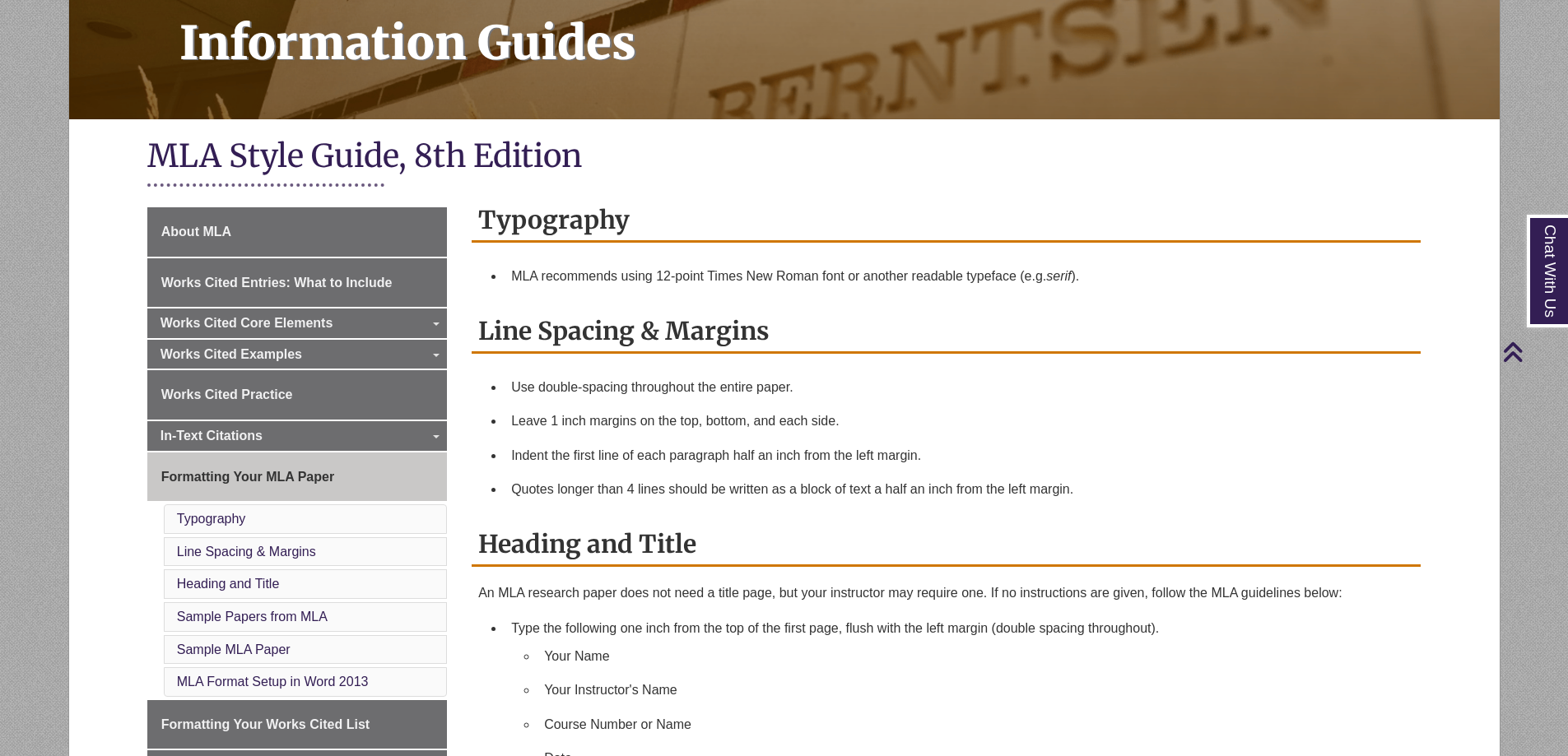
click at [668, 227] on h2 "Typography" at bounding box center [945, 220] width 949 height 43
